Goal: Navigation & Orientation: Find specific page/section

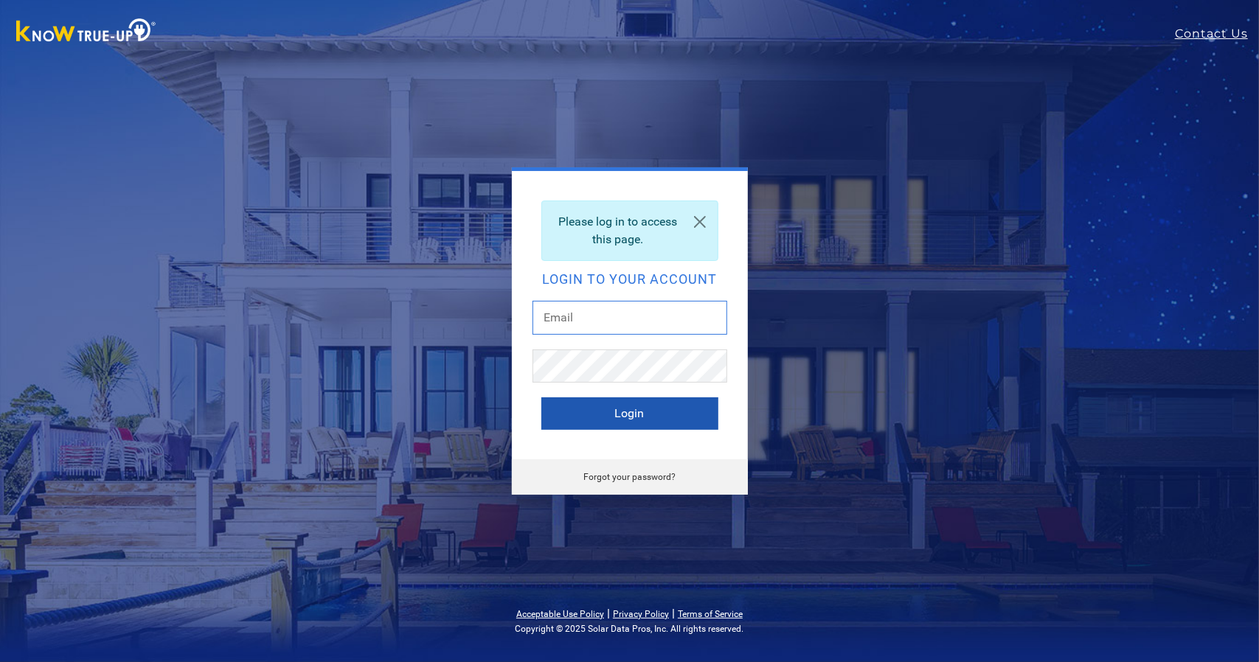
type input "[EMAIL_ADDRESS][DOMAIN_NAME]"
click at [603, 423] on button "Login" at bounding box center [629, 414] width 177 height 32
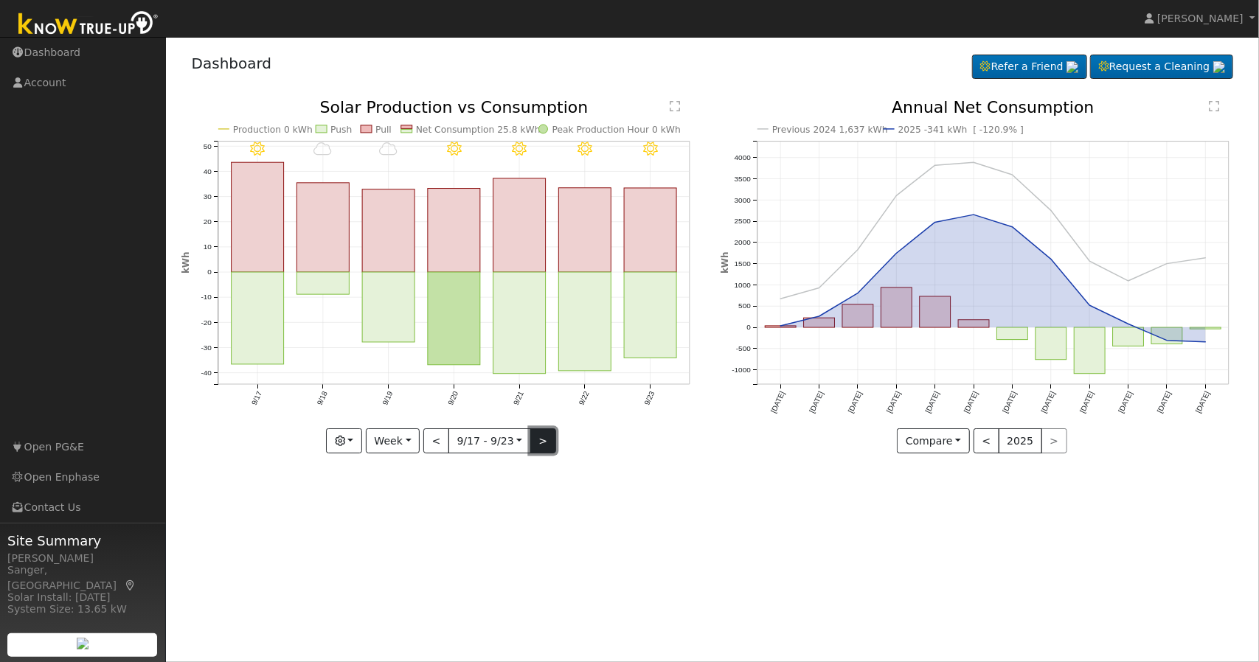
click at [532, 435] on button ">" at bounding box center [543, 441] width 26 height 25
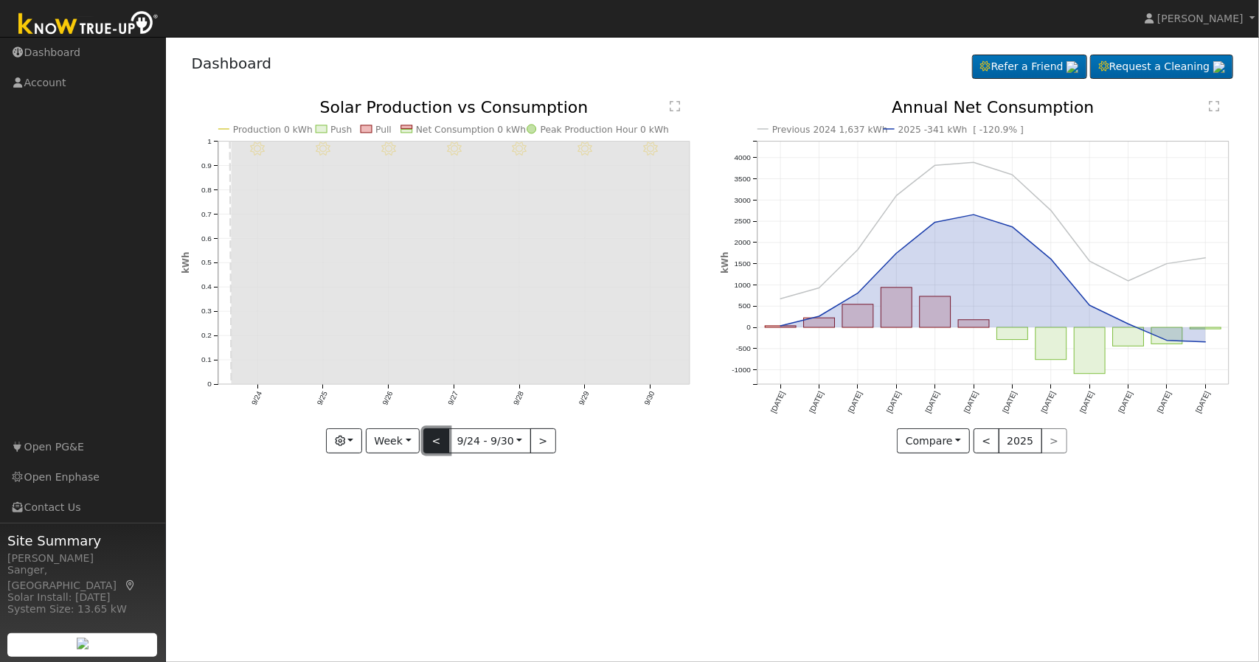
click at [442, 440] on button "<" at bounding box center [436, 441] width 26 height 25
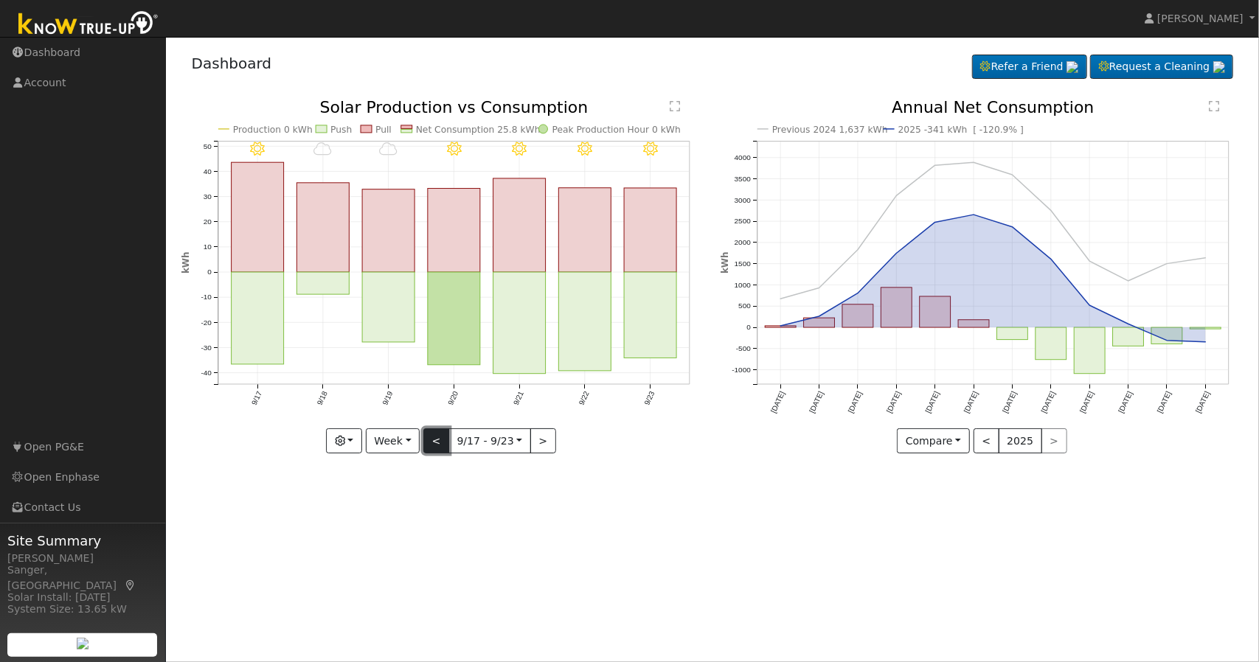
click at [442, 440] on button "<" at bounding box center [436, 441] width 26 height 25
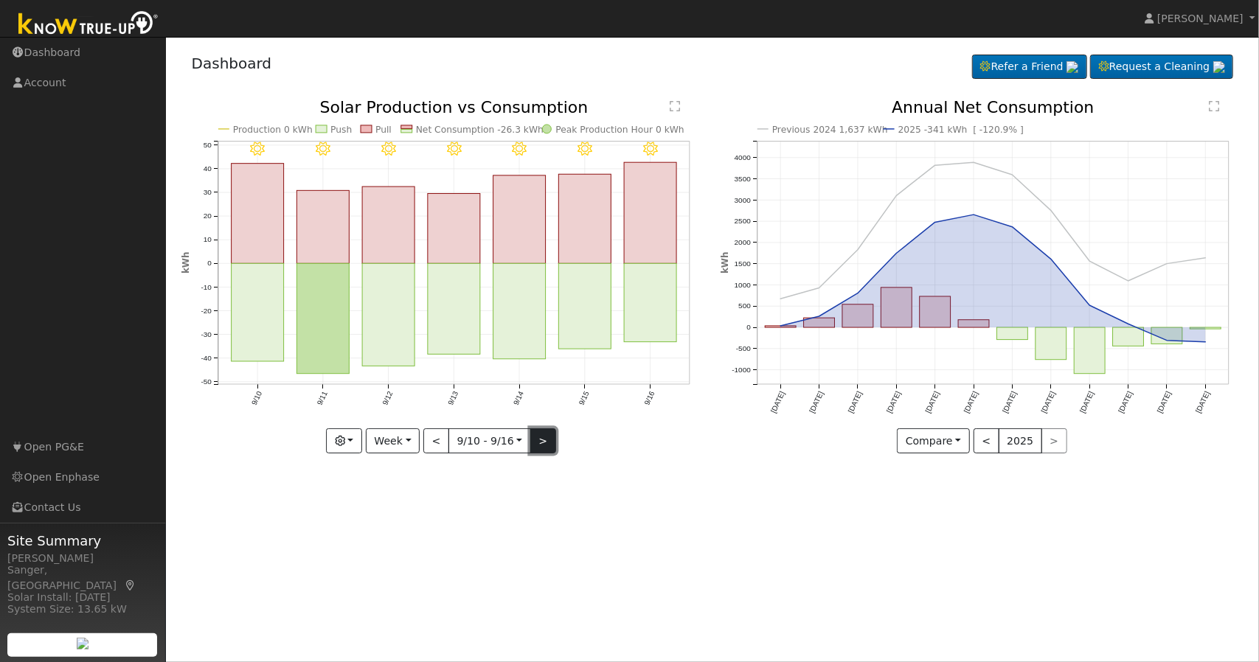
click at [533, 446] on button ">" at bounding box center [543, 441] width 26 height 25
type input "2025-09-17"
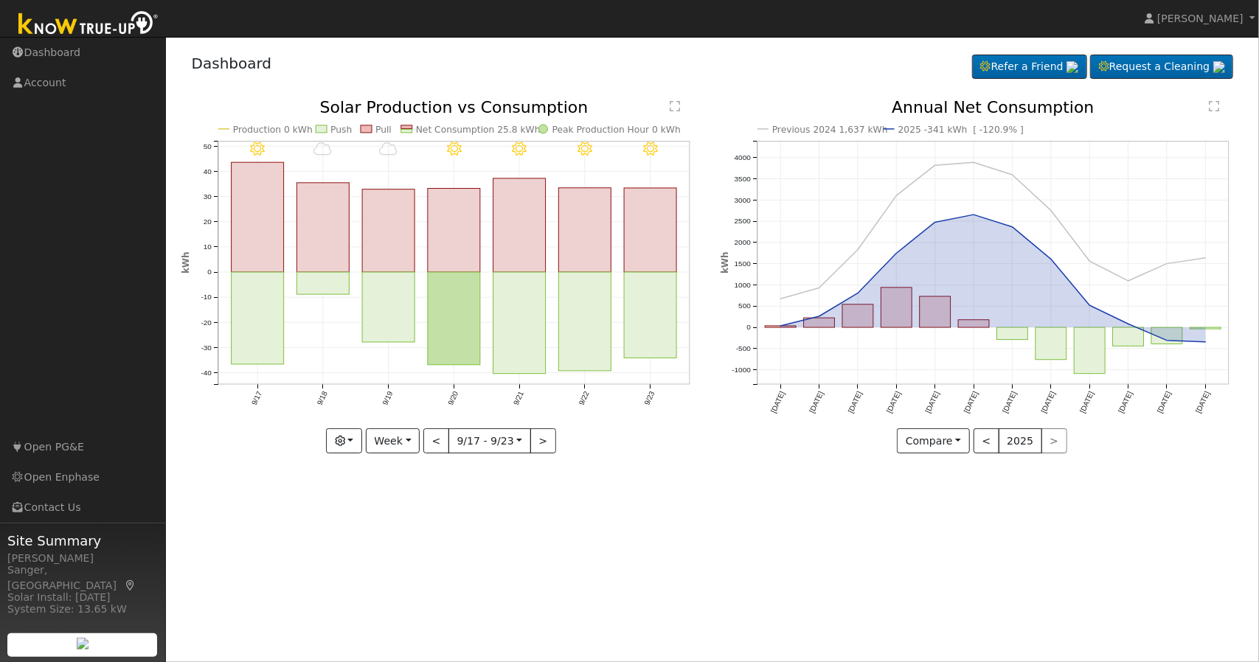
click at [687, 501] on div "User Profile First name Last name Email Email Notifications No Emails No Emails…" at bounding box center [712, 349] width 1093 height 625
click at [1204, 343] on circle "onclick=""" at bounding box center [1206, 342] width 6 height 6
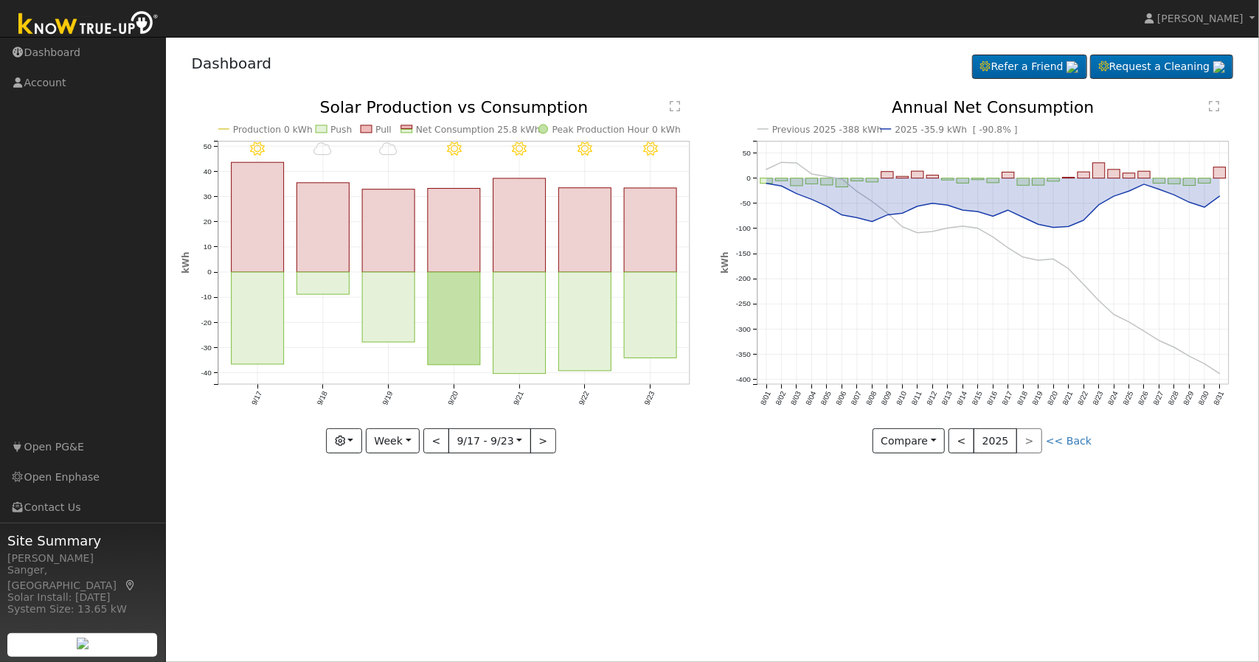
click at [723, 564] on div "User Profile First name Last name Email Email Notifications No Emails No Emails…" at bounding box center [712, 349] width 1093 height 625
